Goal: Information Seeking & Learning: Learn about a topic

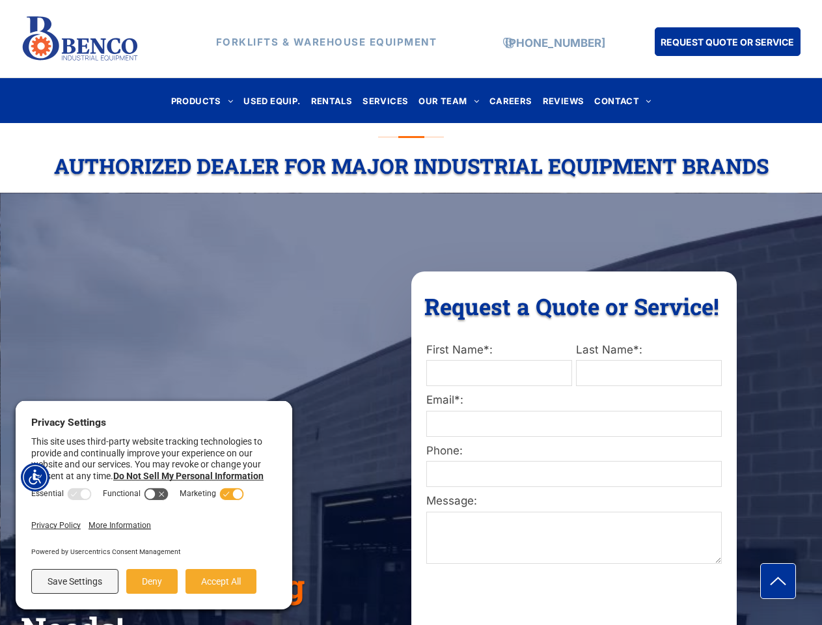
click at [411, 313] on div "Request a Quote or Service! Request a Quote or Service! First Name*: Last Name*…" at bounding box center [574, 601] width 326 height 660
click at [35, 477] on img "Accessibility Menu" at bounding box center [35, 477] width 29 height 29
